Goal: Task Accomplishment & Management: Use online tool/utility

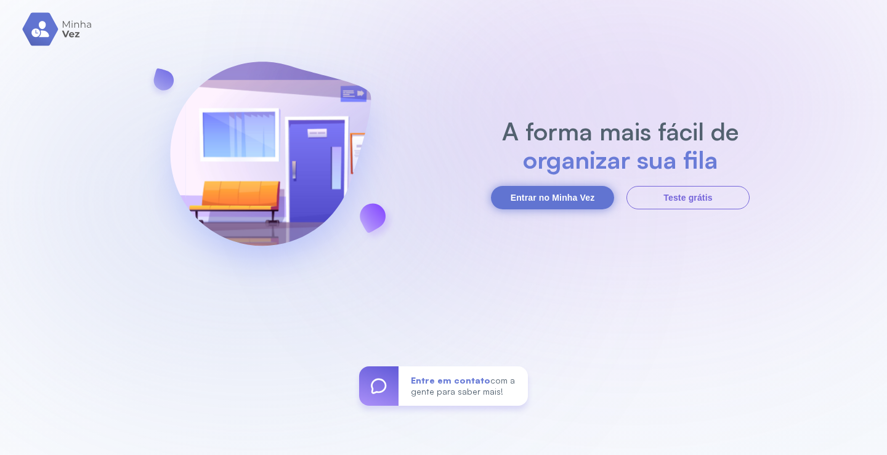
click at [546, 196] on button "Entrar no Minha Vez" at bounding box center [552, 197] width 123 height 23
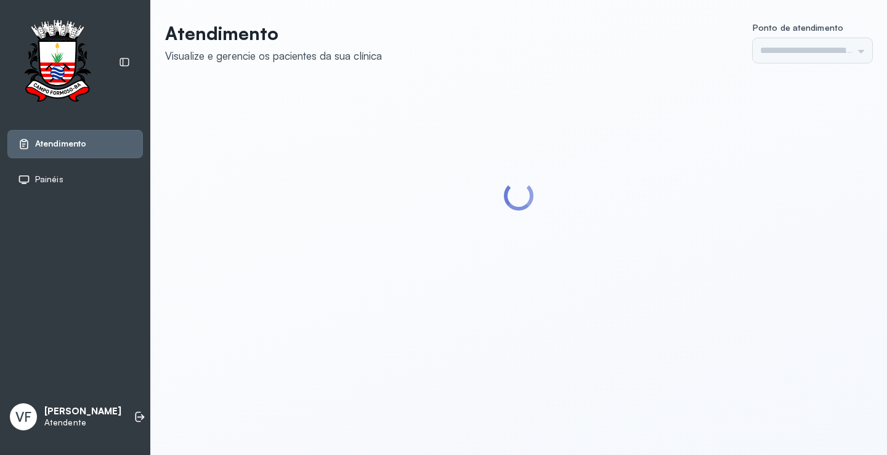
type input "*********"
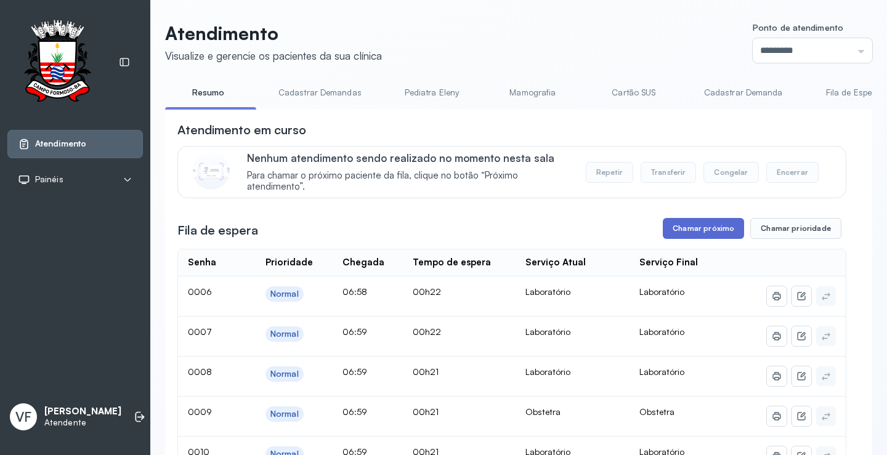
click at [685, 230] on button "Chamar próximo" at bounding box center [703, 228] width 81 height 21
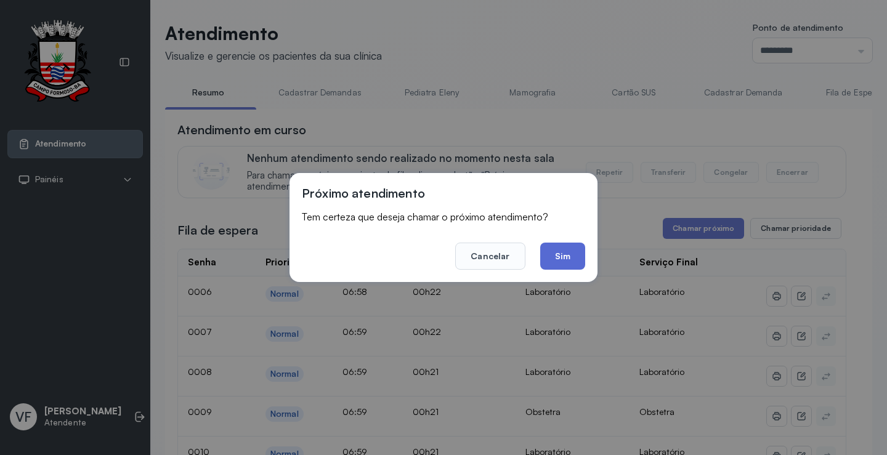
click at [560, 254] on button "Sim" at bounding box center [562, 256] width 45 height 27
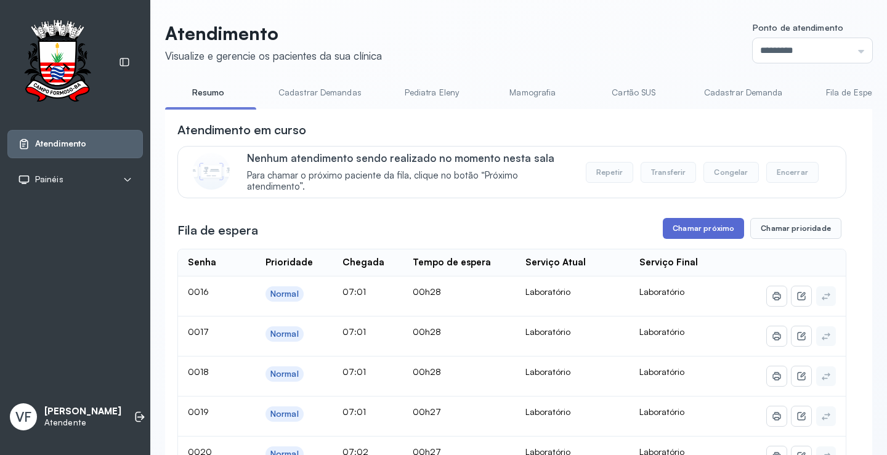
click at [691, 229] on button "Chamar próximo" at bounding box center [703, 228] width 81 height 21
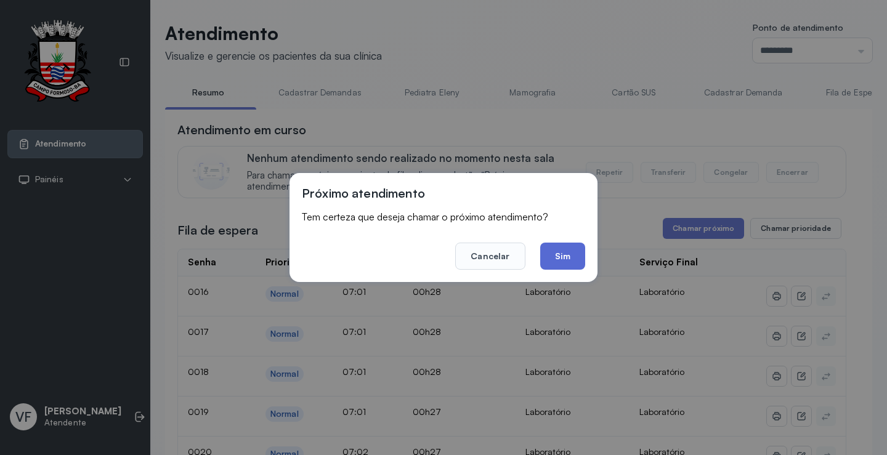
click at [553, 257] on button "Sim" at bounding box center [562, 256] width 45 height 27
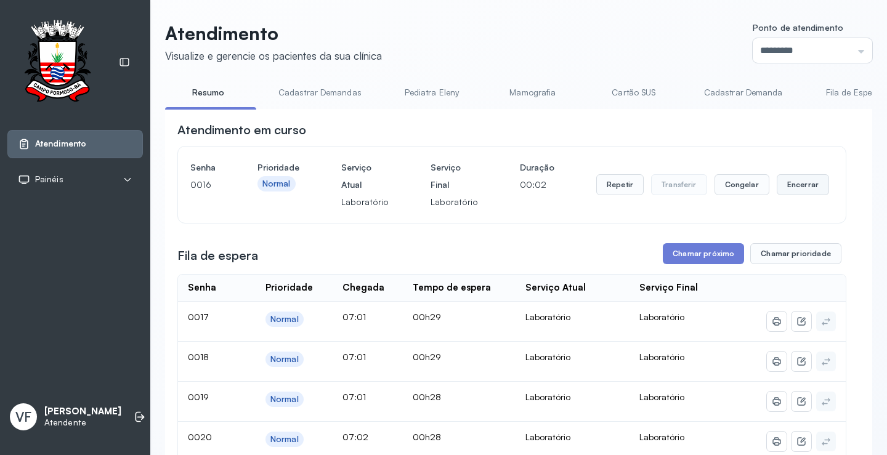
click at [787, 183] on button "Encerrar" at bounding box center [802, 184] width 52 height 21
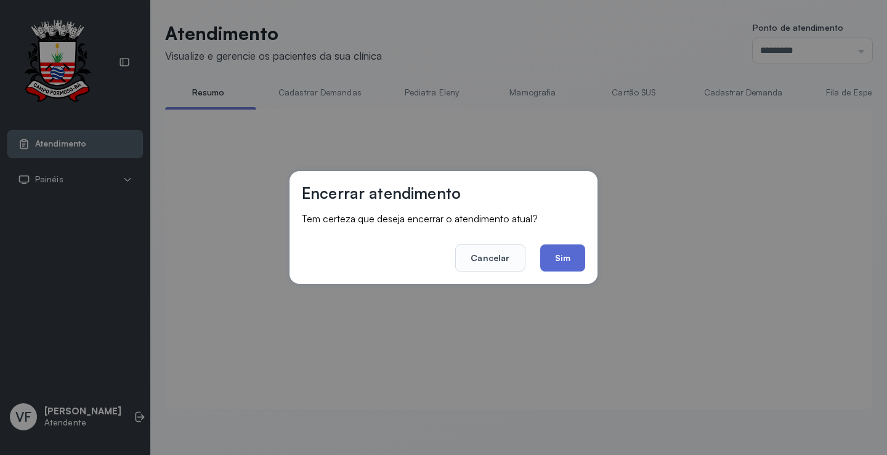
click at [570, 255] on button "Sim" at bounding box center [562, 257] width 45 height 27
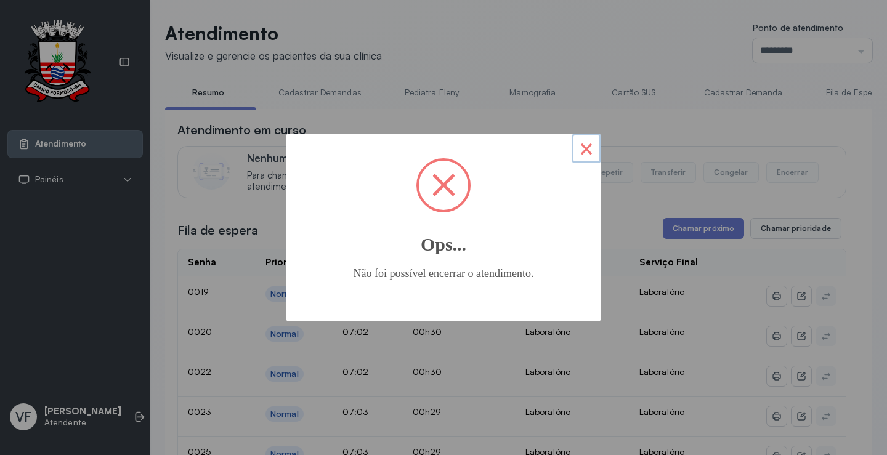
click at [598, 145] on button "×" at bounding box center [586, 149] width 30 height 30
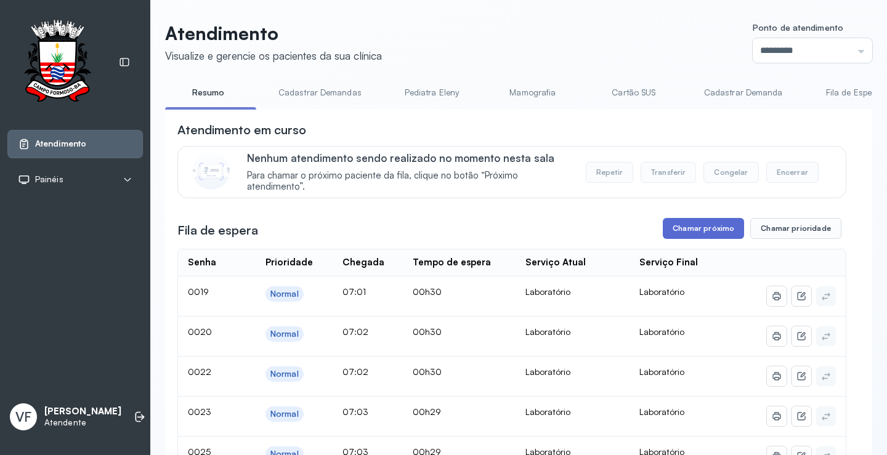
click at [695, 228] on button "Chamar próximo" at bounding box center [703, 228] width 81 height 21
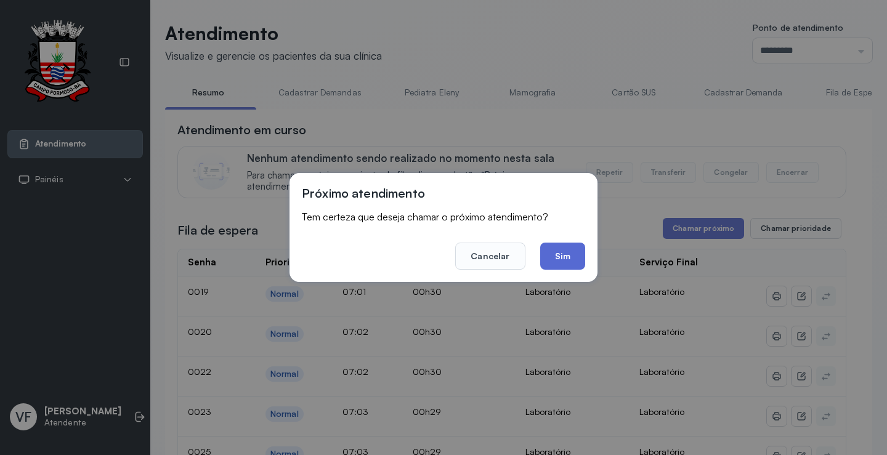
click at [568, 248] on button "Sim" at bounding box center [562, 256] width 45 height 27
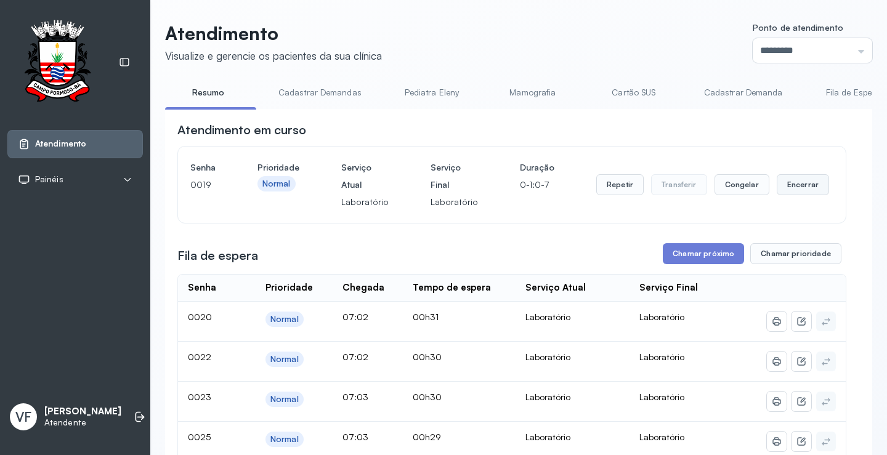
click at [788, 188] on button "Encerrar" at bounding box center [802, 184] width 52 height 21
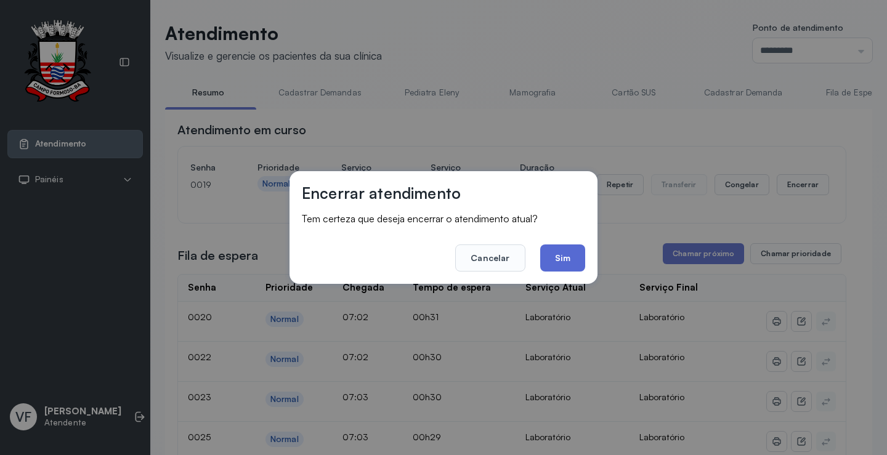
click at [554, 255] on button "Sim" at bounding box center [562, 257] width 45 height 27
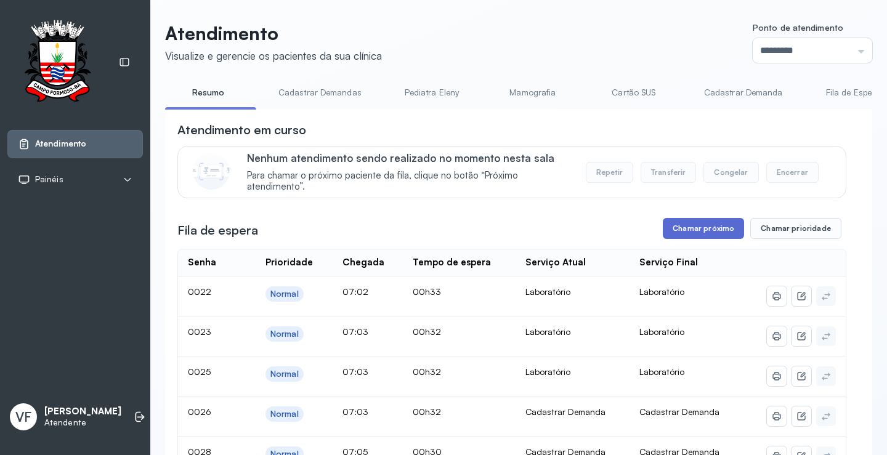
click at [696, 227] on button "Chamar próximo" at bounding box center [703, 228] width 81 height 21
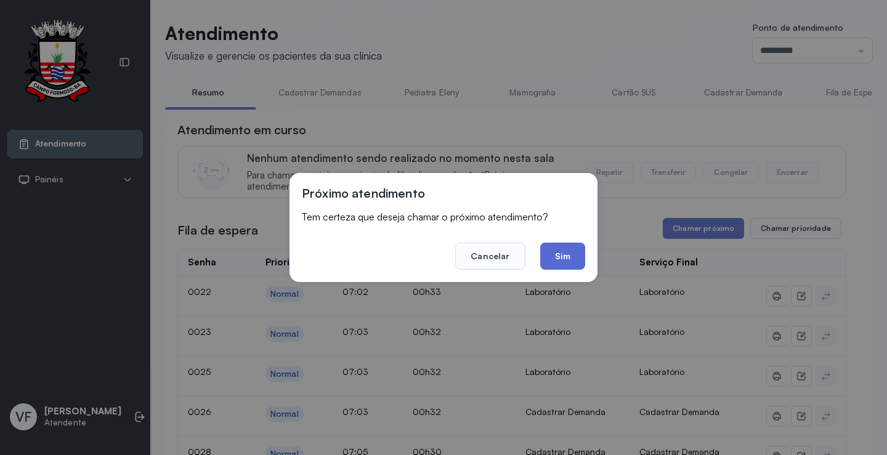
click at [569, 257] on button "Sim" at bounding box center [562, 256] width 45 height 27
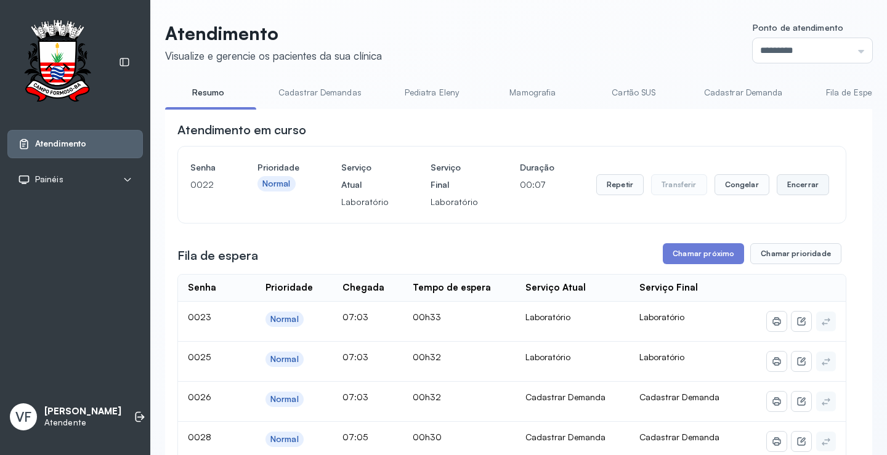
click at [794, 185] on button "Encerrar" at bounding box center [802, 184] width 52 height 21
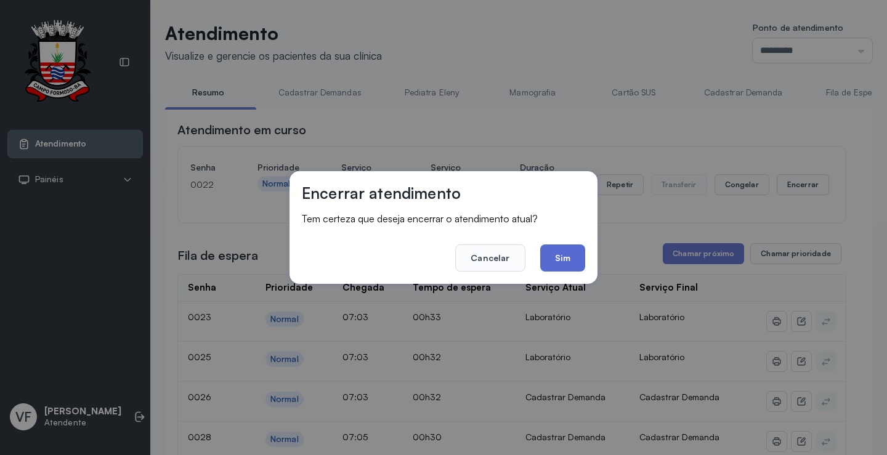
click at [554, 250] on button "Sim" at bounding box center [562, 257] width 45 height 27
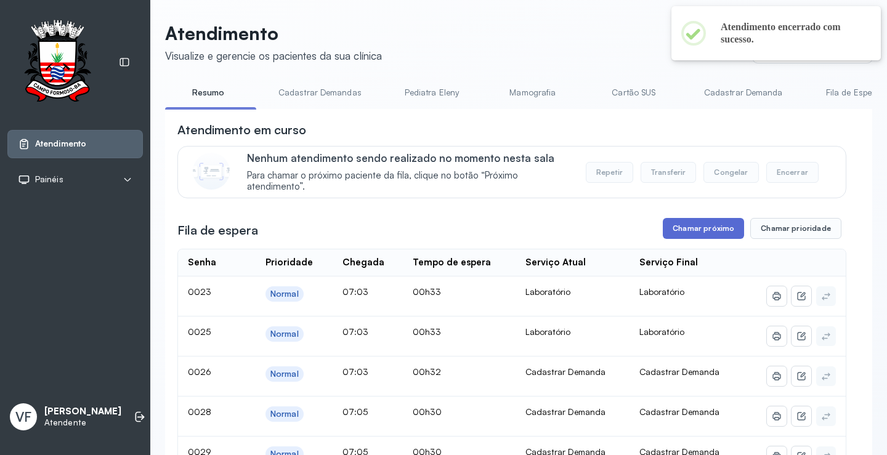
click at [690, 225] on button "Chamar próximo" at bounding box center [703, 228] width 81 height 21
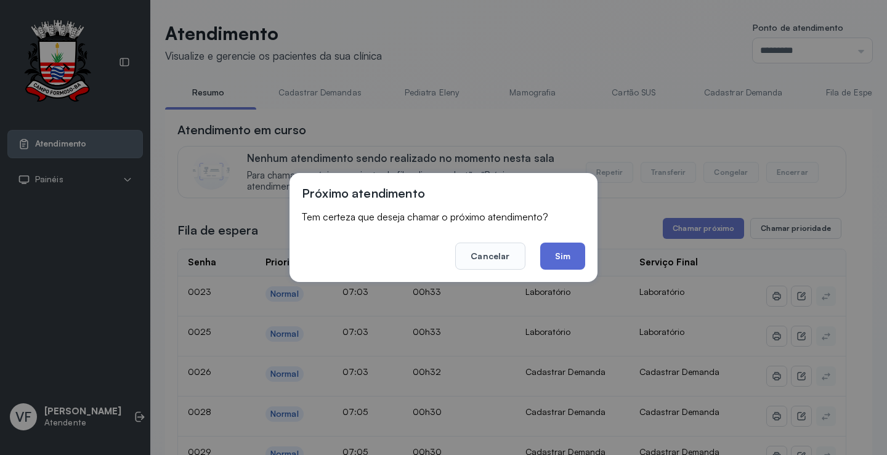
click at [561, 254] on button "Sim" at bounding box center [562, 256] width 45 height 27
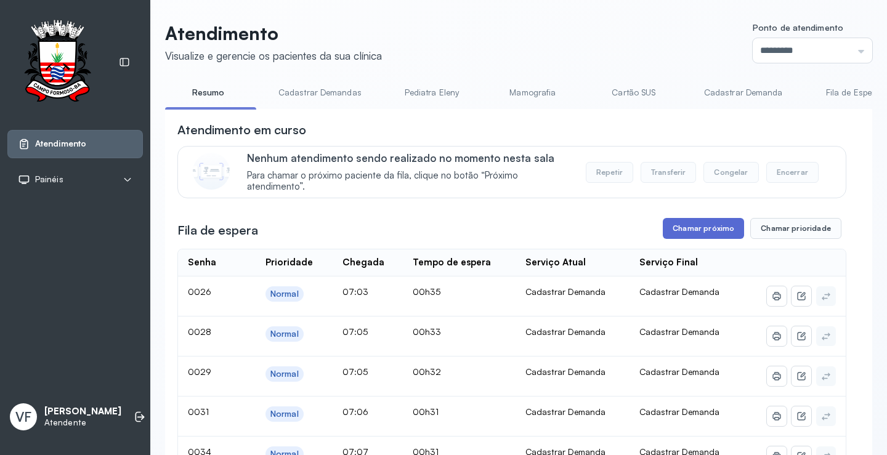
click at [698, 229] on button "Chamar próximo" at bounding box center [703, 228] width 81 height 21
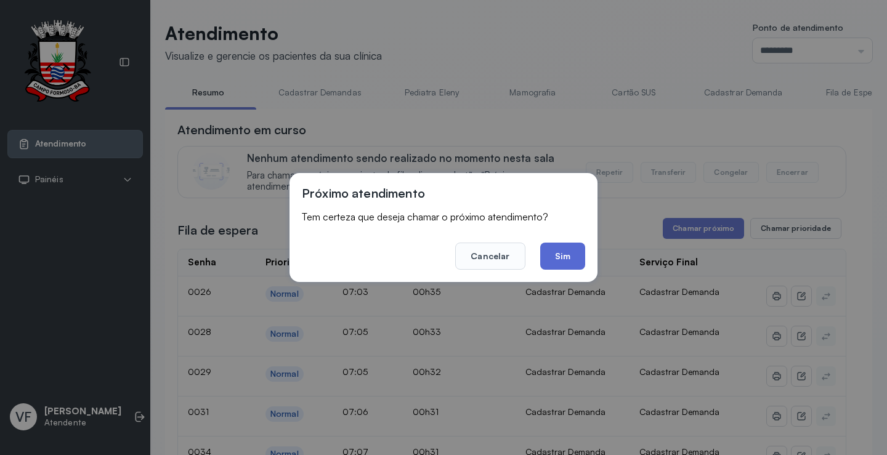
click at [575, 260] on button "Sim" at bounding box center [562, 256] width 45 height 27
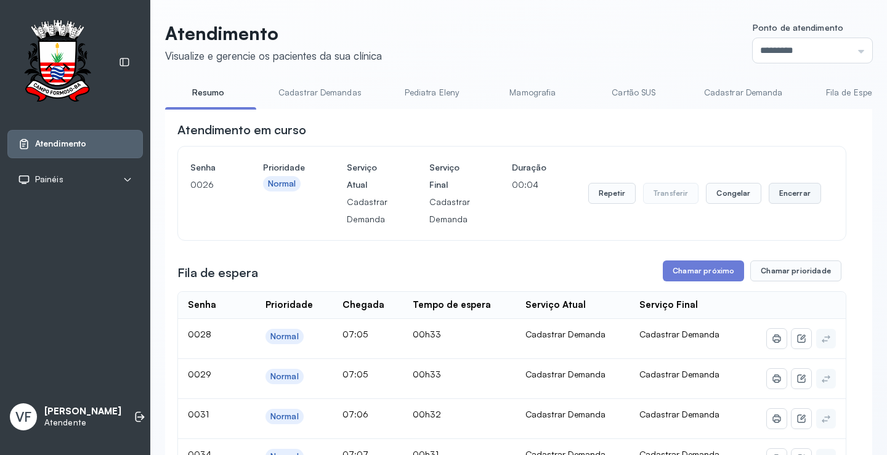
click at [781, 193] on button "Encerrar" at bounding box center [794, 193] width 52 height 21
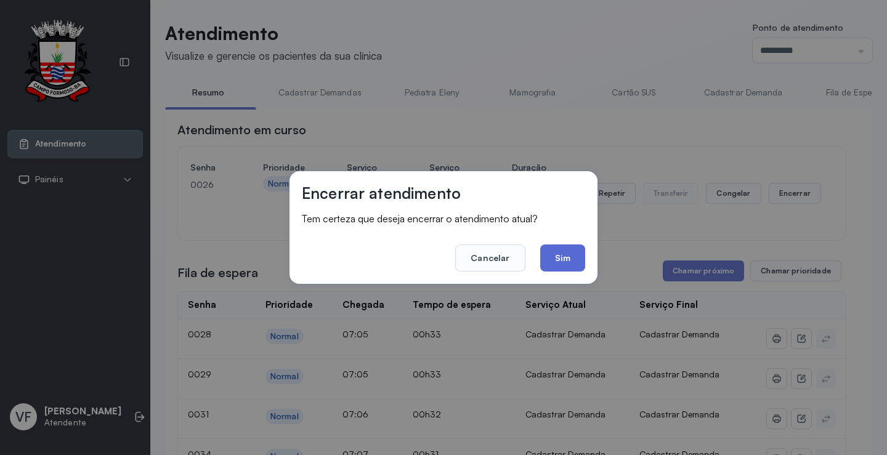
click at [565, 254] on button "Sim" at bounding box center [562, 257] width 45 height 27
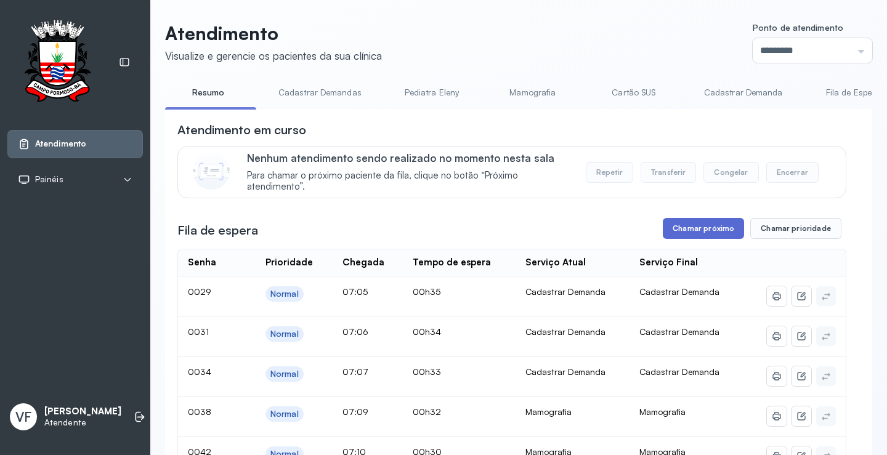
click at [693, 233] on button "Chamar próximo" at bounding box center [703, 228] width 81 height 21
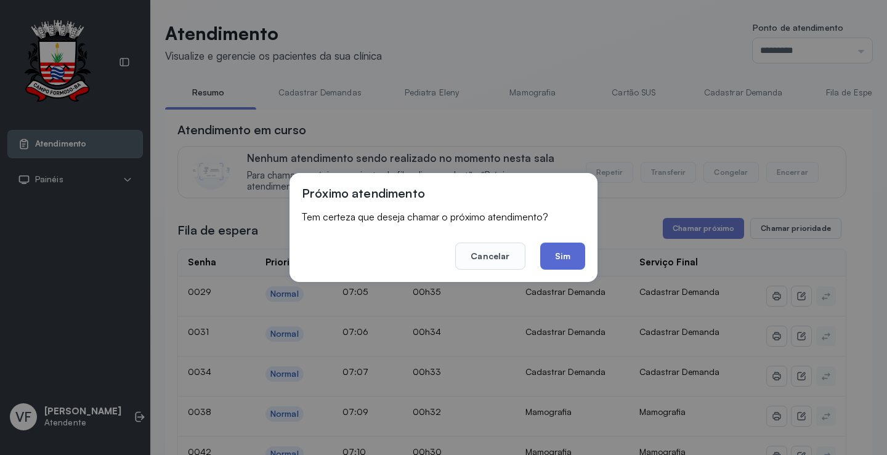
click at [557, 258] on button "Sim" at bounding box center [562, 256] width 45 height 27
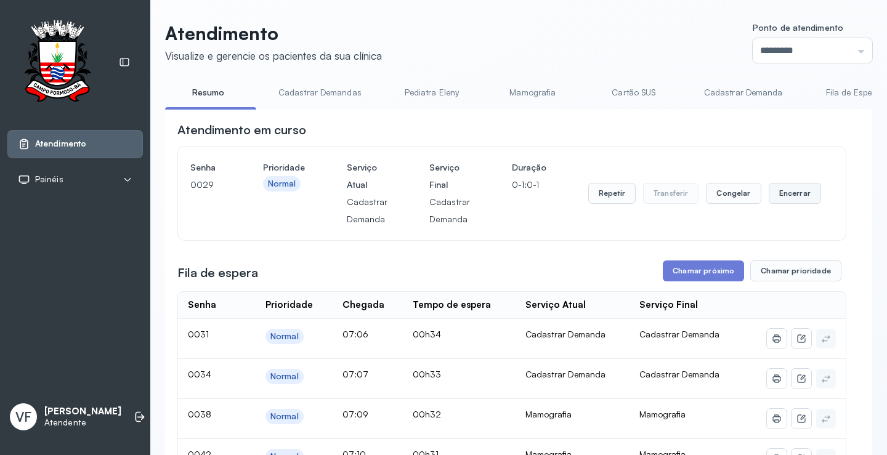
click at [791, 194] on button "Encerrar" at bounding box center [794, 193] width 52 height 21
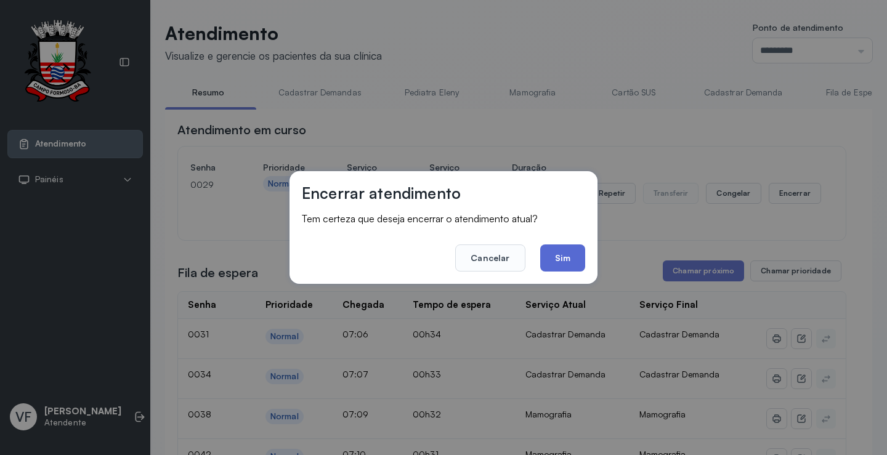
click at [565, 261] on button "Sim" at bounding box center [562, 257] width 45 height 27
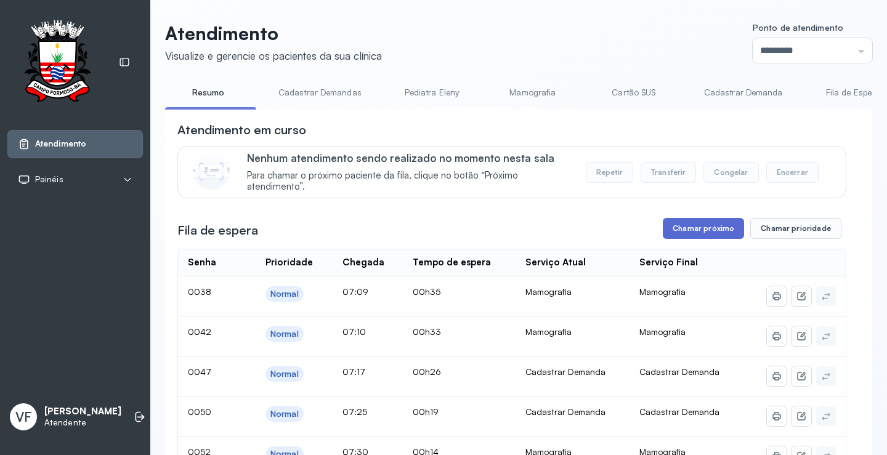
click at [696, 230] on button "Chamar próximo" at bounding box center [703, 228] width 81 height 21
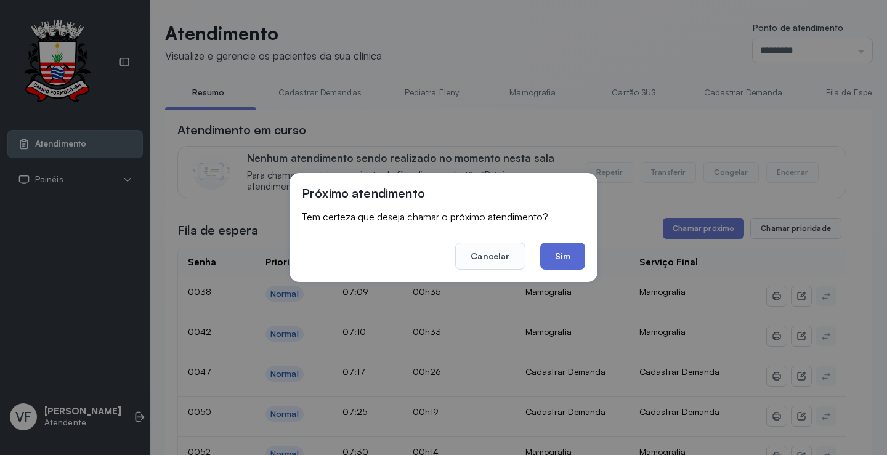
click at [557, 254] on button "Sim" at bounding box center [562, 256] width 45 height 27
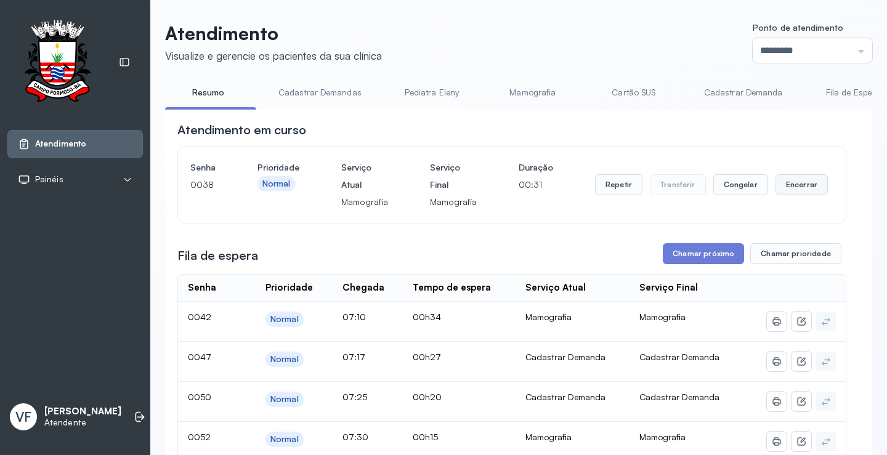
click at [790, 183] on button "Encerrar" at bounding box center [801, 184] width 52 height 21
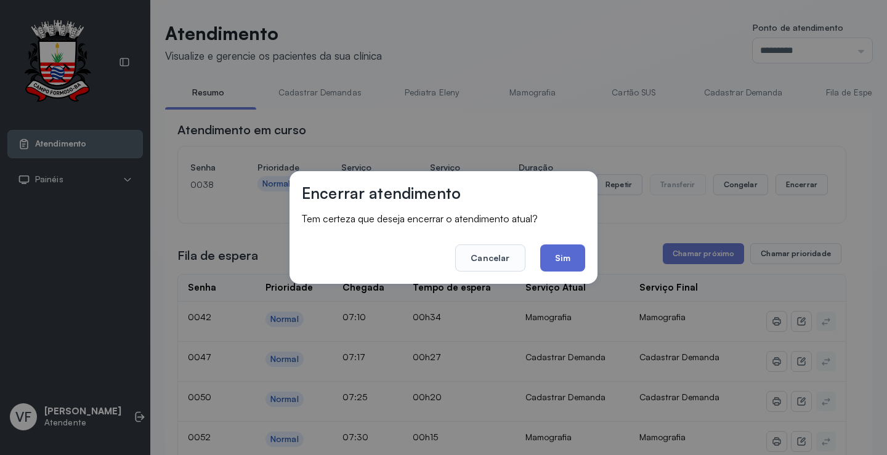
click at [573, 252] on button "Sim" at bounding box center [562, 257] width 45 height 27
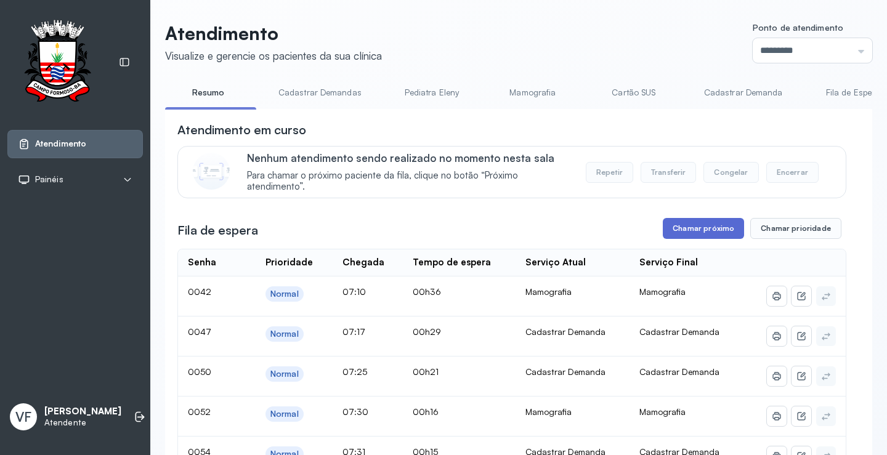
click at [684, 234] on button "Chamar próximo" at bounding box center [703, 228] width 81 height 21
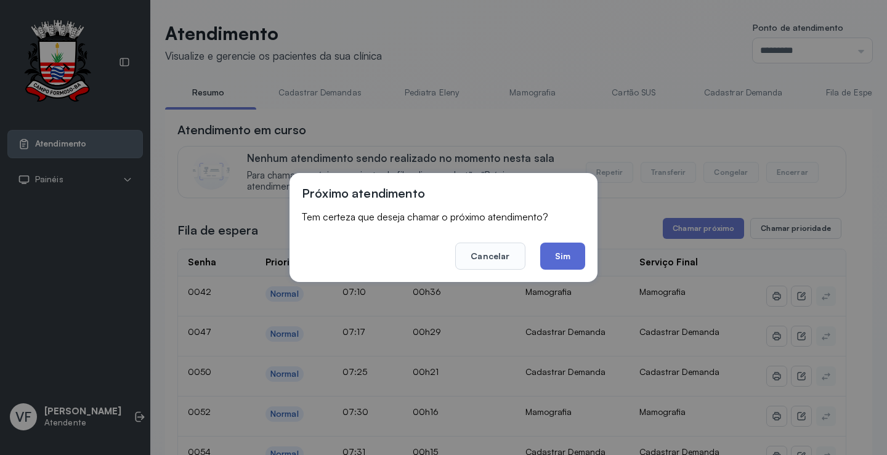
click at [555, 251] on button "Sim" at bounding box center [562, 256] width 45 height 27
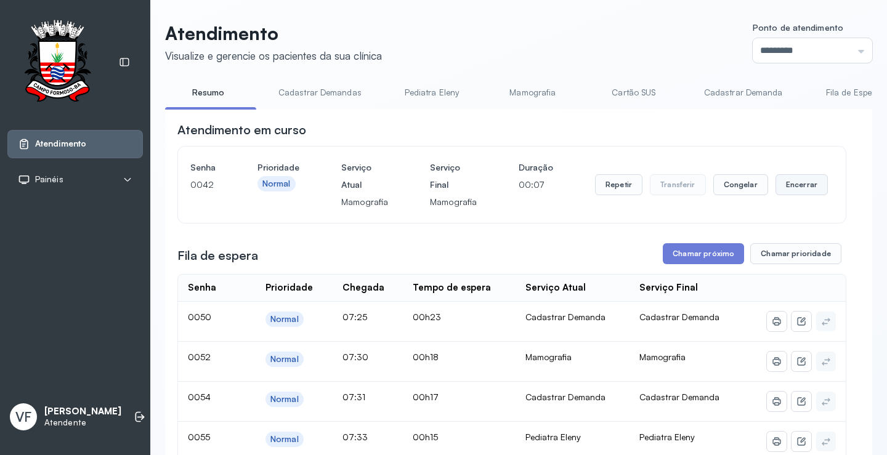
click at [791, 188] on button "Encerrar" at bounding box center [801, 184] width 52 height 21
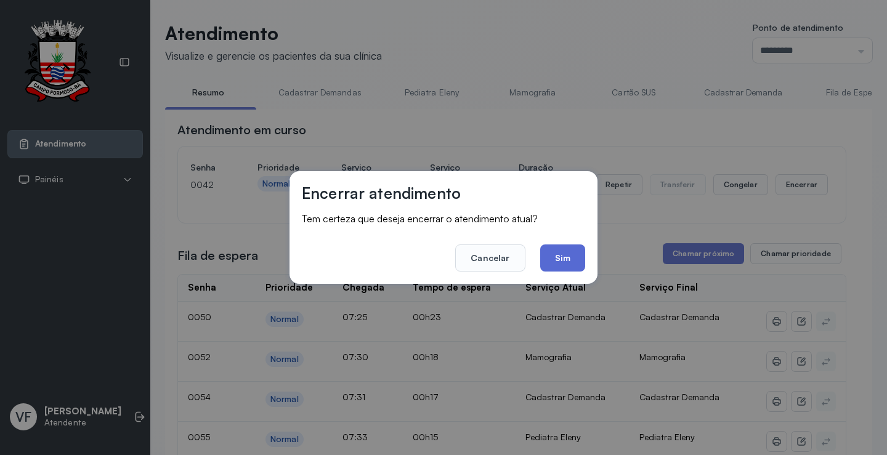
click at [558, 251] on button "Sim" at bounding box center [562, 257] width 45 height 27
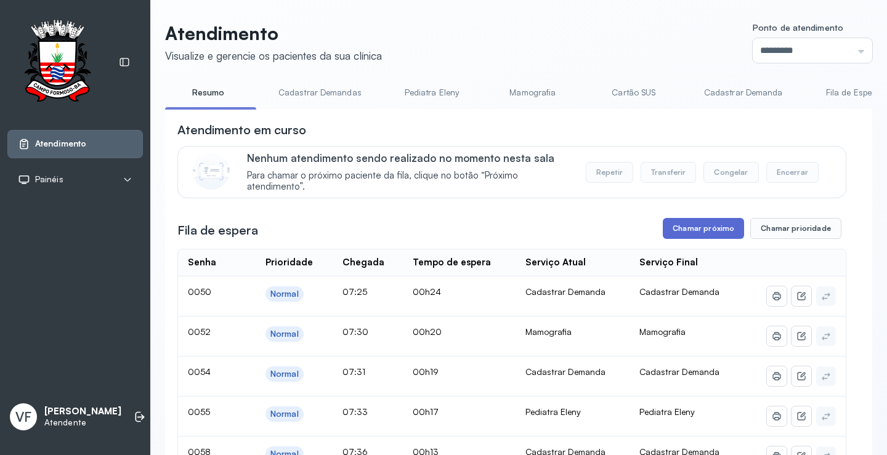
click at [701, 227] on button "Chamar próximo" at bounding box center [703, 228] width 81 height 21
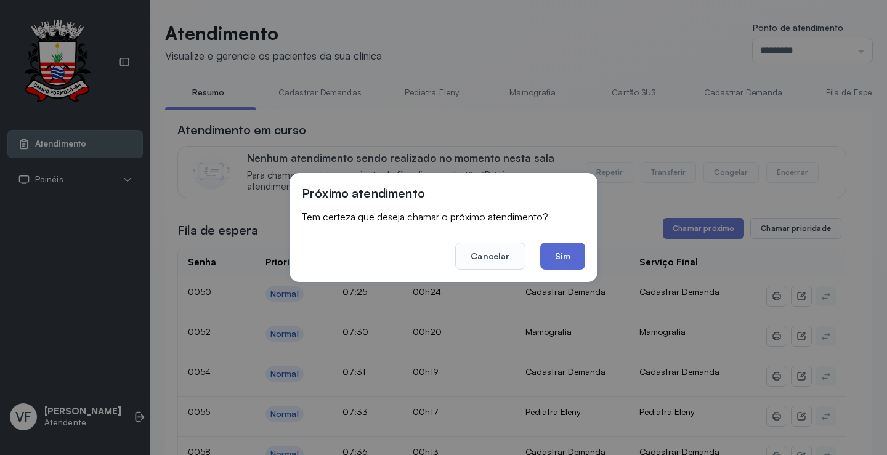
click at [574, 254] on button "Sim" at bounding box center [562, 256] width 45 height 27
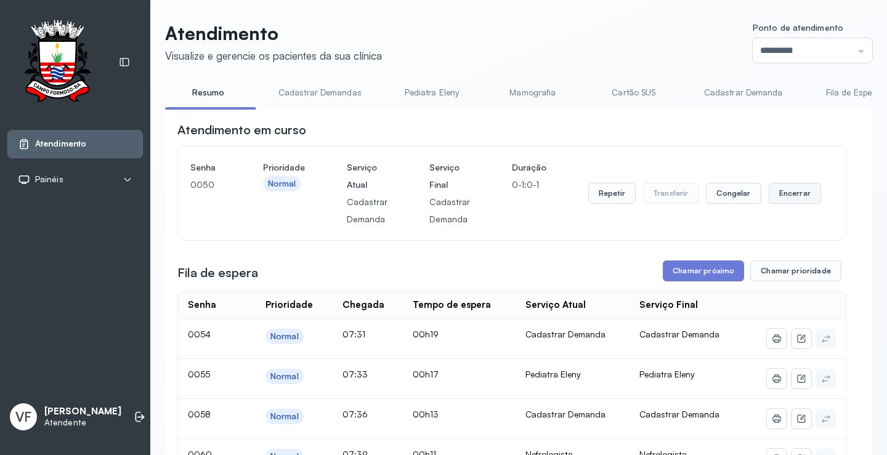
click at [797, 196] on button "Encerrar" at bounding box center [794, 193] width 52 height 21
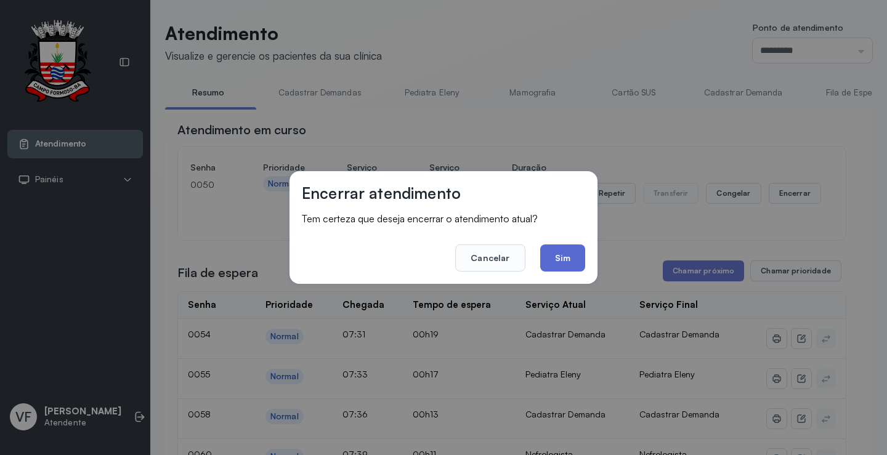
click at [560, 254] on button "Sim" at bounding box center [562, 257] width 45 height 27
